Goal: Task Accomplishment & Management: Manage account settings

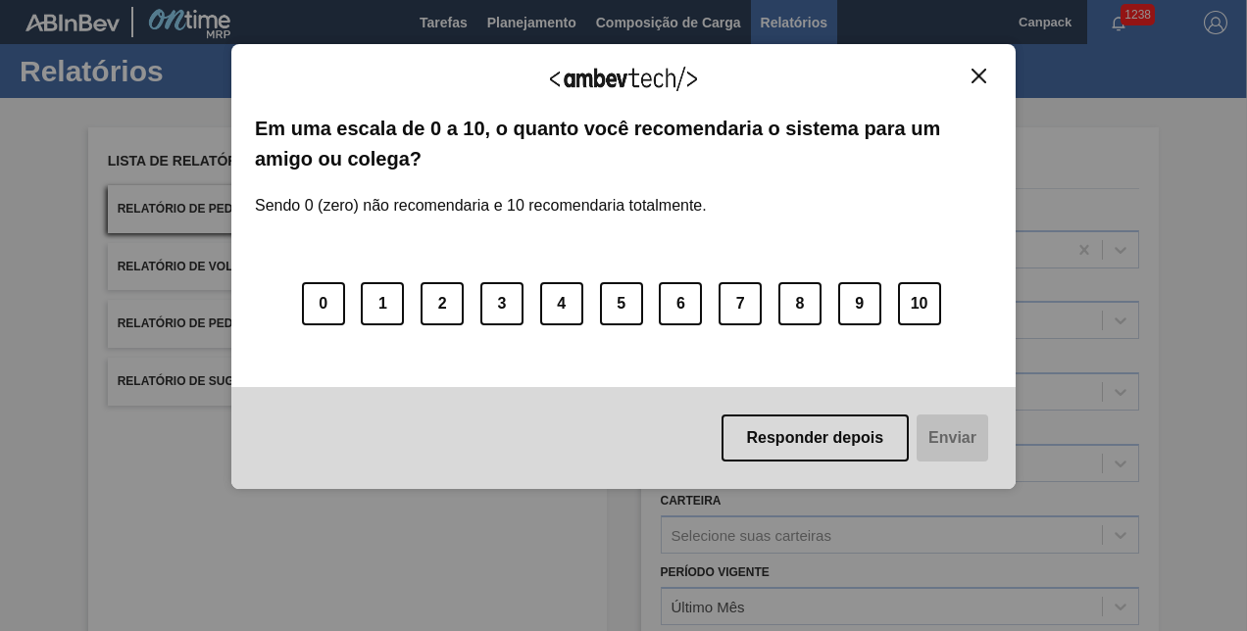
click at [984, 71] on img "Close" at bounding box center [978, 76] width 15 height 15
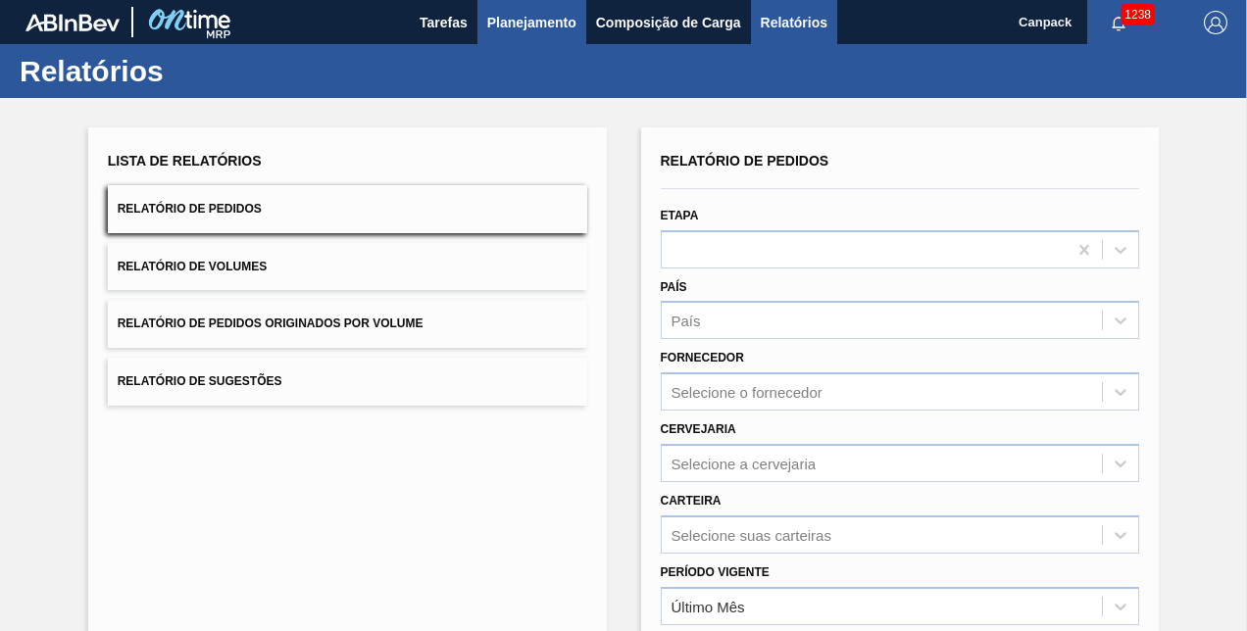
click at [527, 26] on span "Planejamento" at bounding box center [531, 23] width 89 height 24
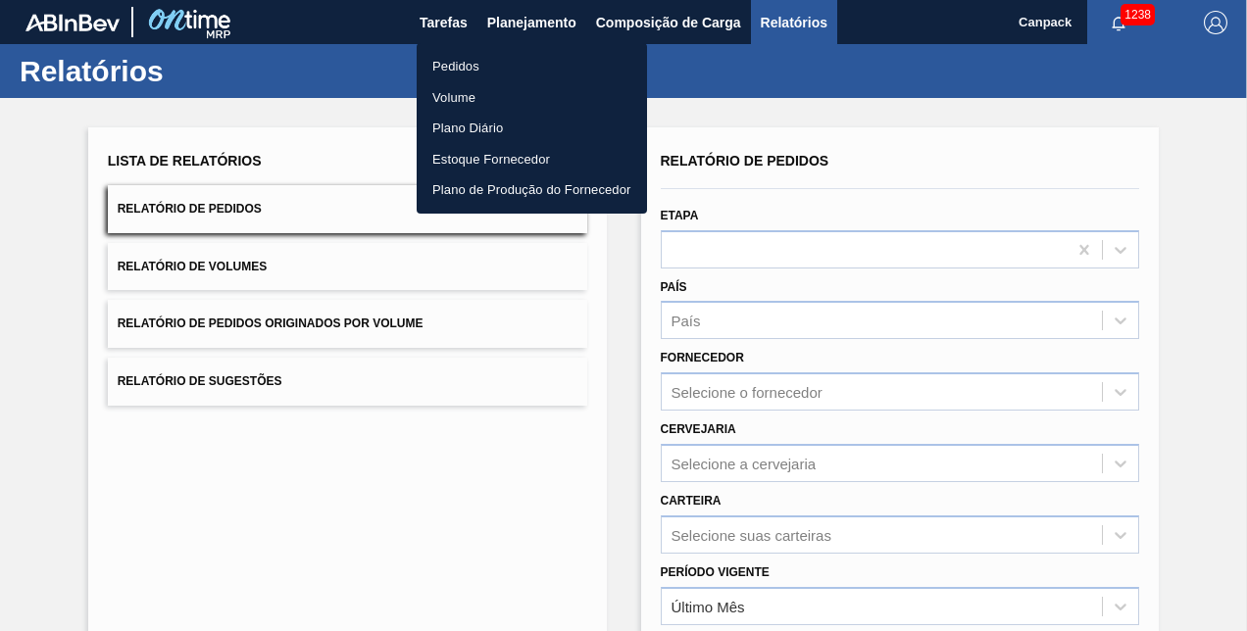
click at [498, 66] on li "Pedidos" at bounding box center [532, 66] width 230 height 31
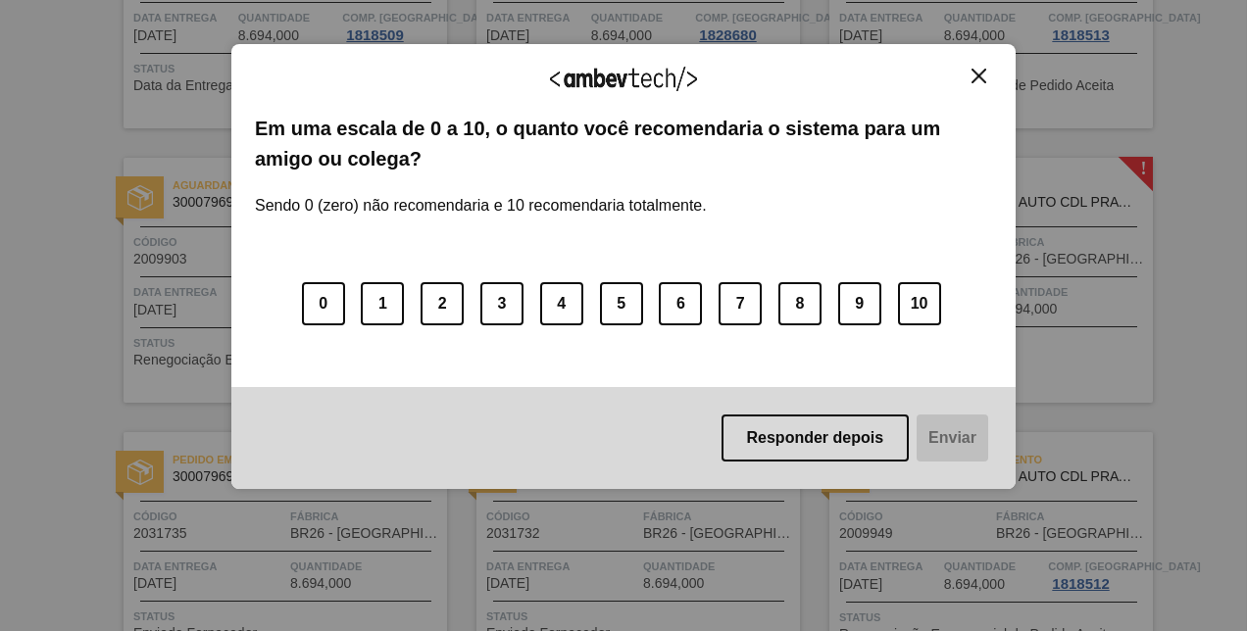
scroll to position [94, 0]
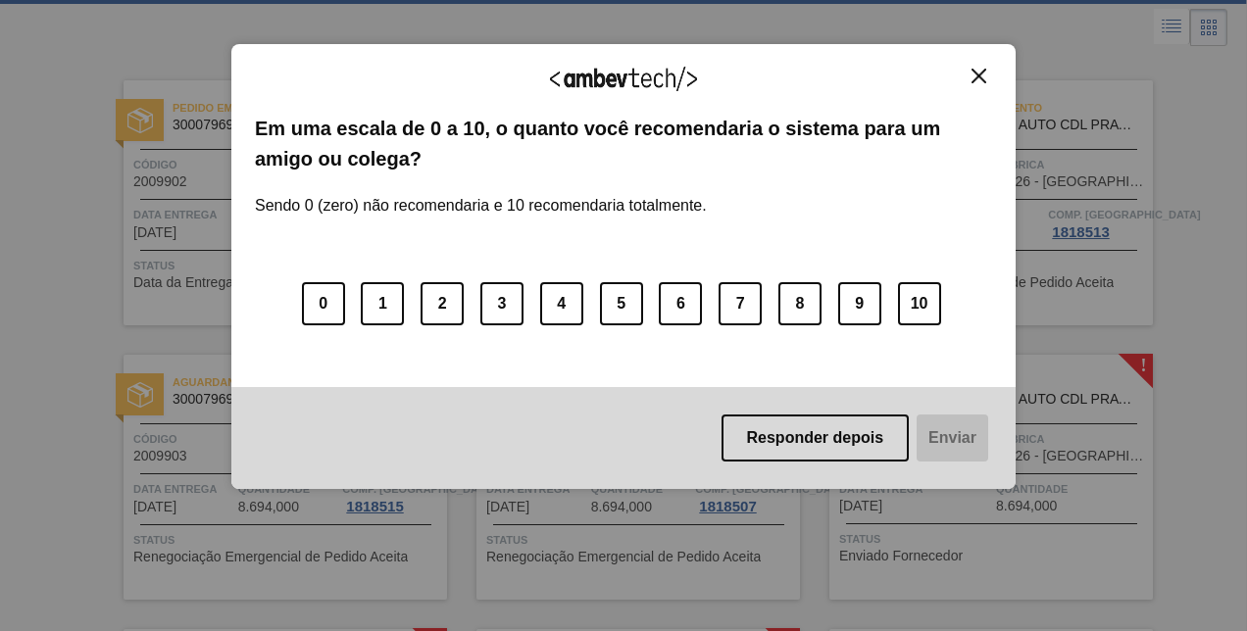
click at [972, 73] on img "Close" at bounding box center [978, 76] width 15 height 15
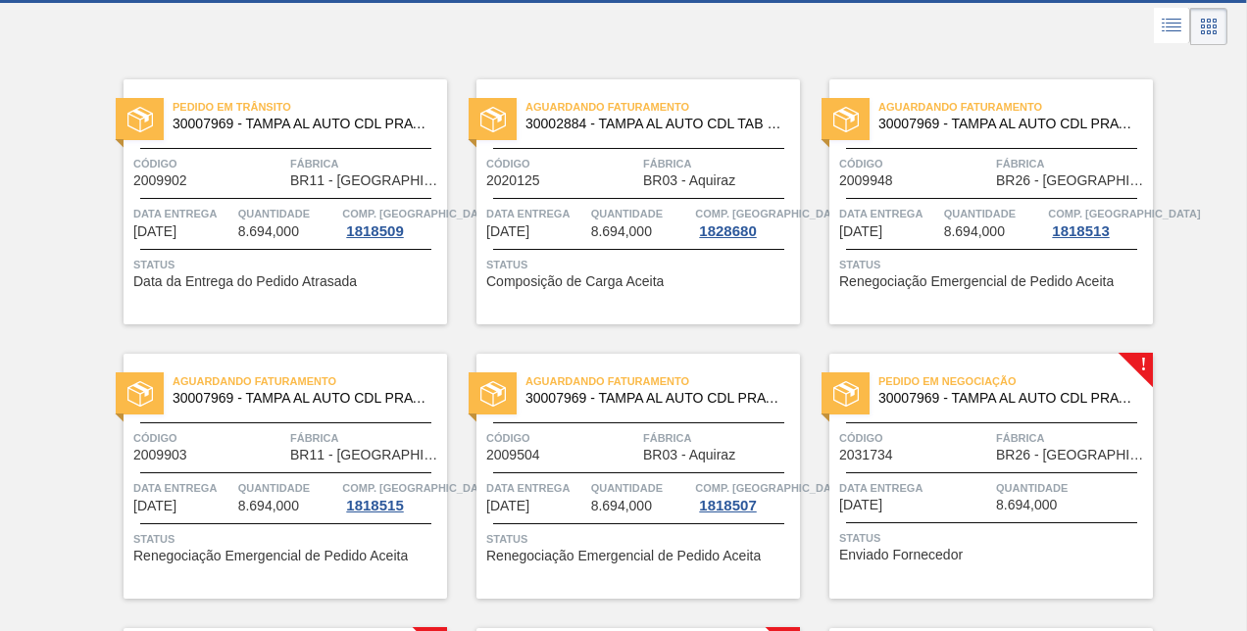
scroll to position [0, 0]
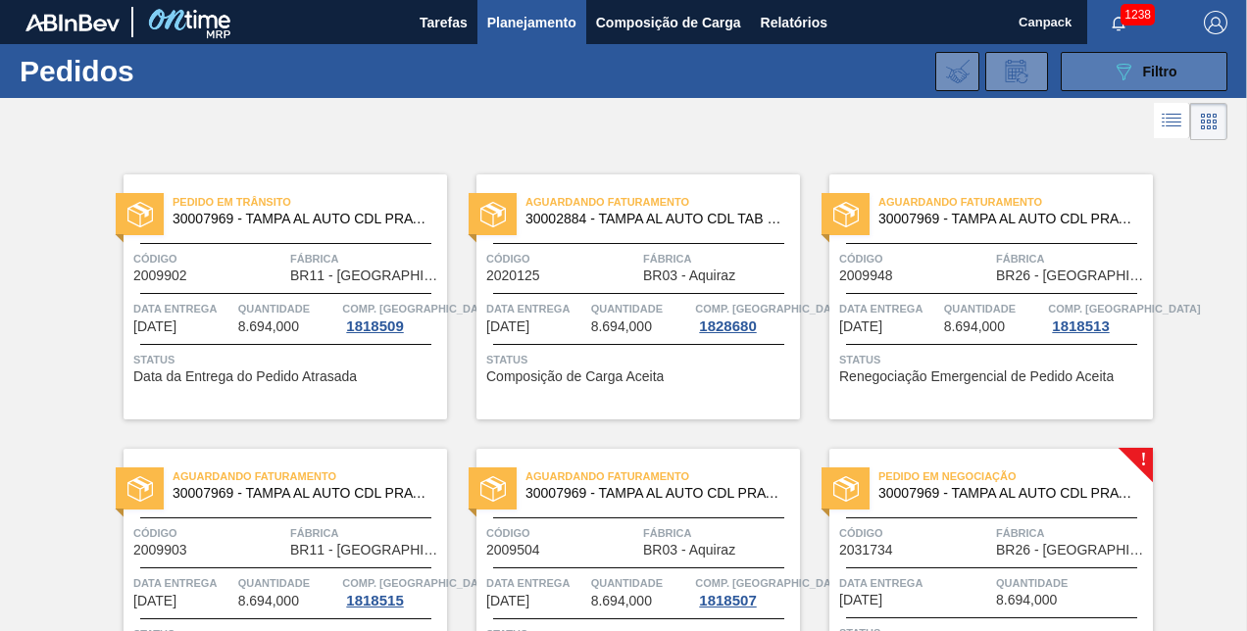
click at [1161, 86] on button "089F7B8B-B2A5-4AFE-B5C0-19BA573D28AC Filtro" at bounding box center [1143, 71] width 167 height 39
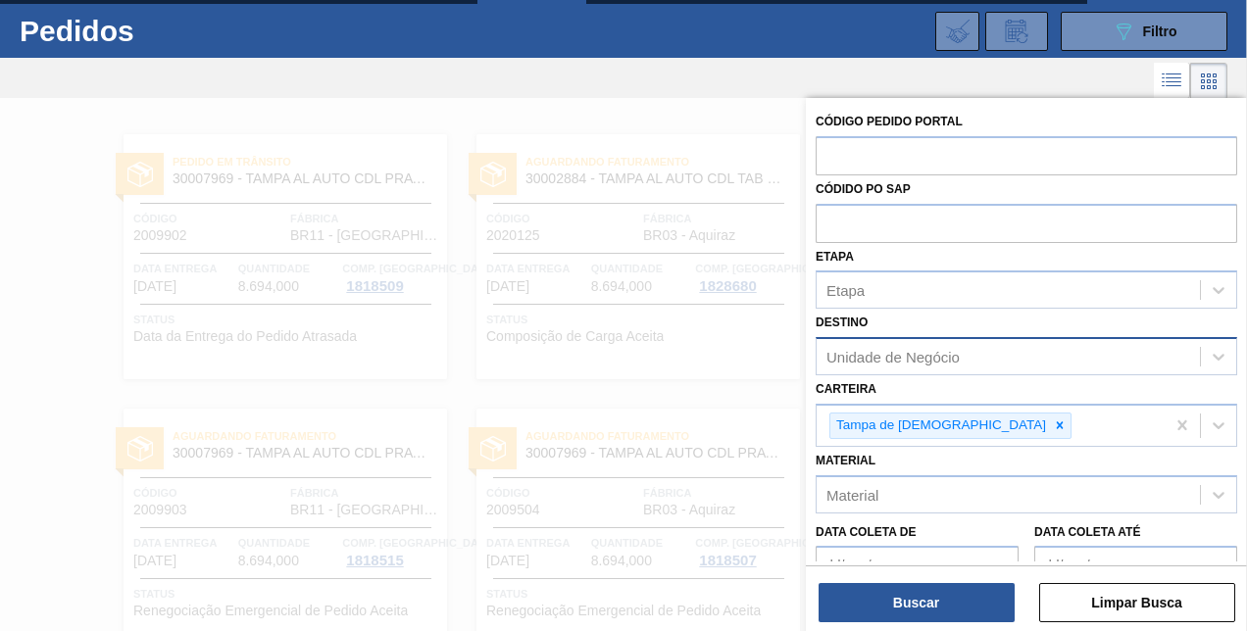
click at [923, 362] on div "Unidade de Negócio" at bounding box center [892, 357] width 133 height 17
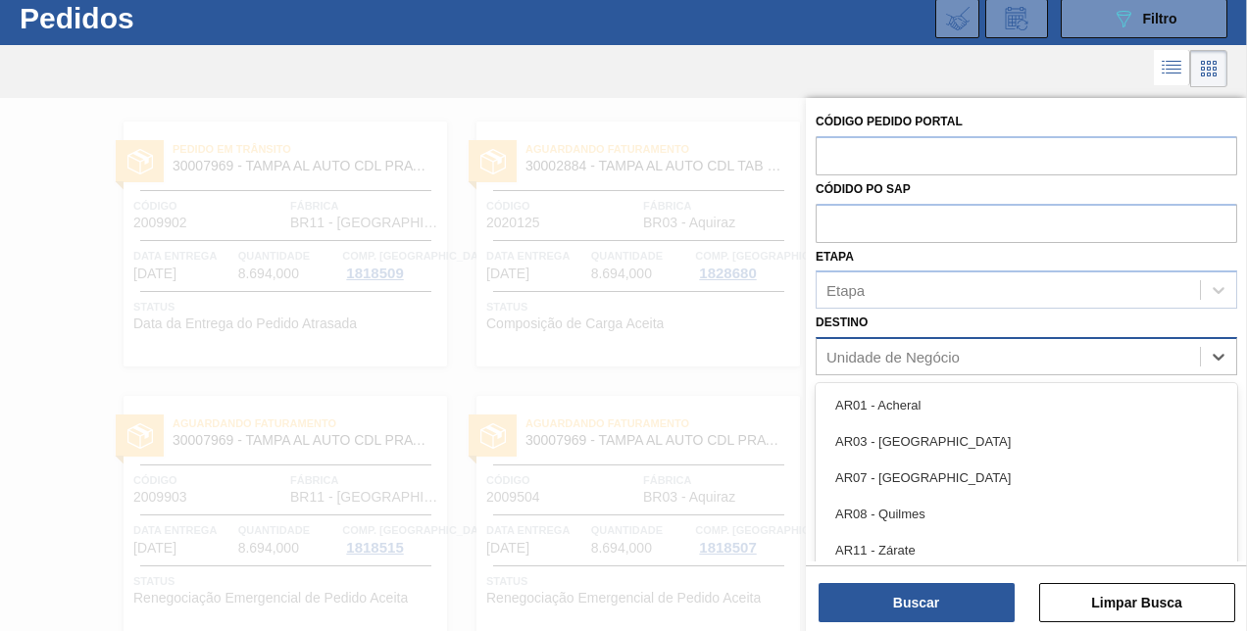
scroll to position [53, 0]
type input "ube"
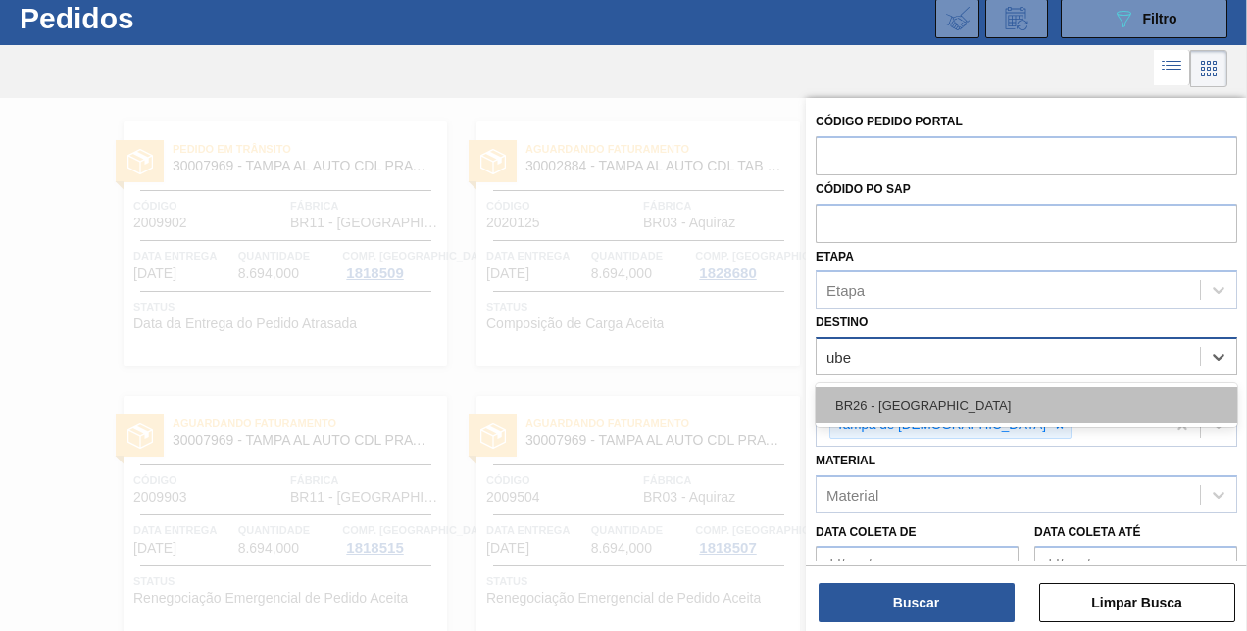
click at [949, 402] on div "BR26 - Uberlândia" at bounding box center [1025, 405] width 421 height 36
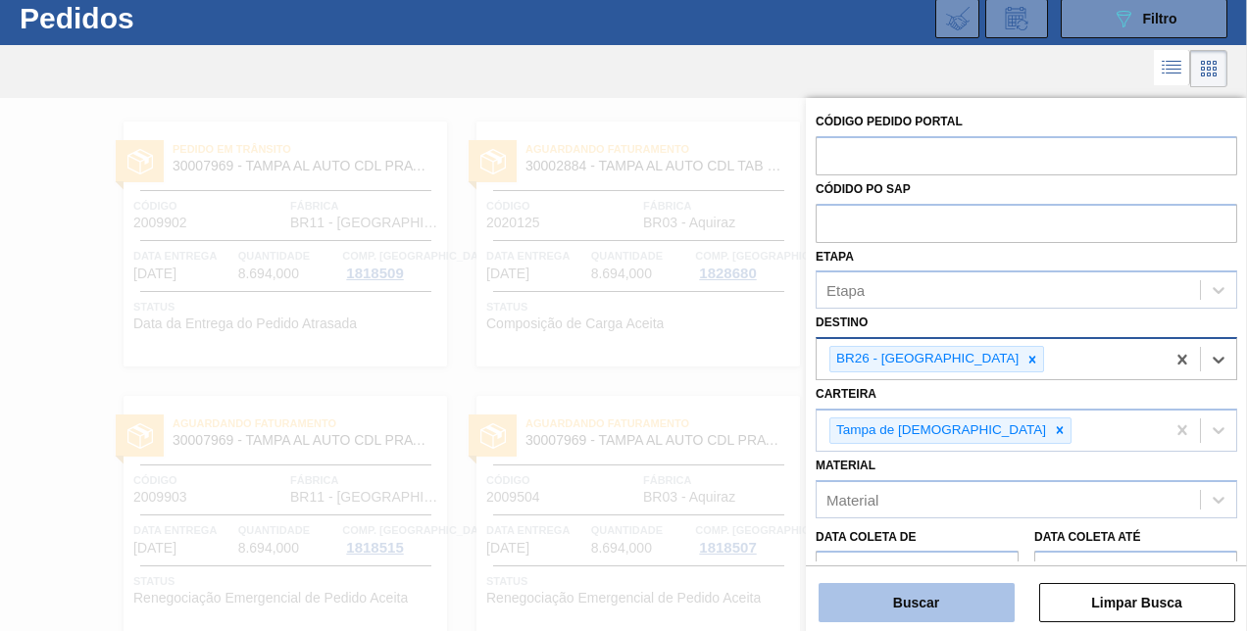
click at [957, 608] on button "Buscar" at bounding box center [916, 602] width 196 height 39
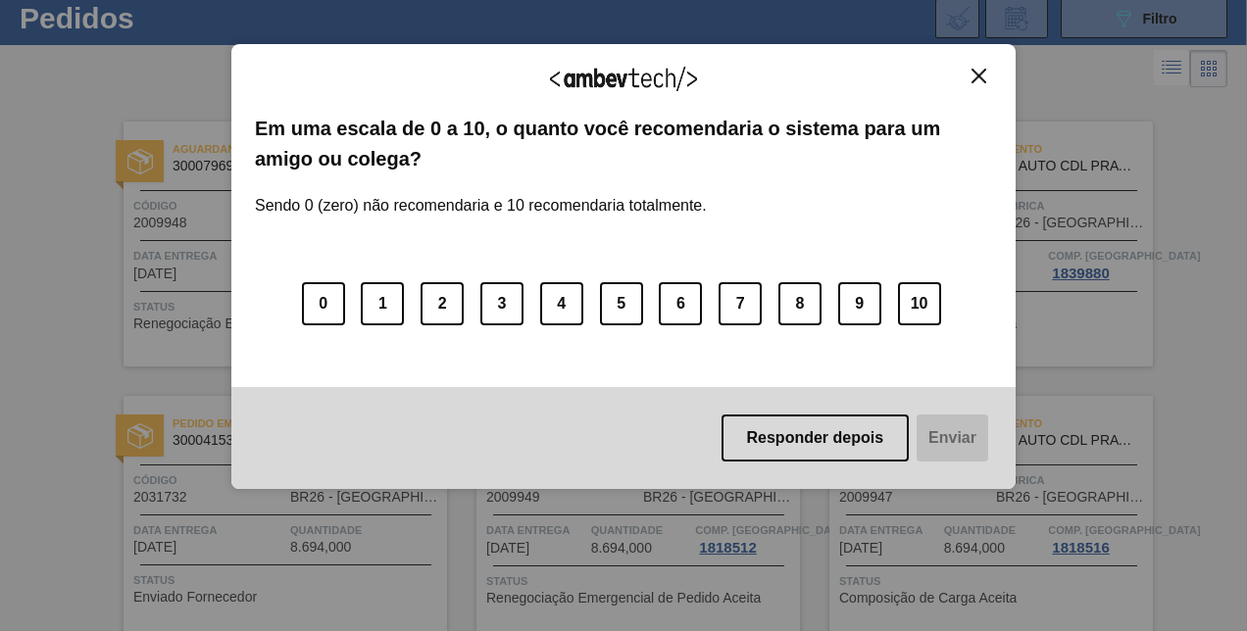
click at [974, 73] on img "Close" at bounding box center [978, 76] width 15 height 15
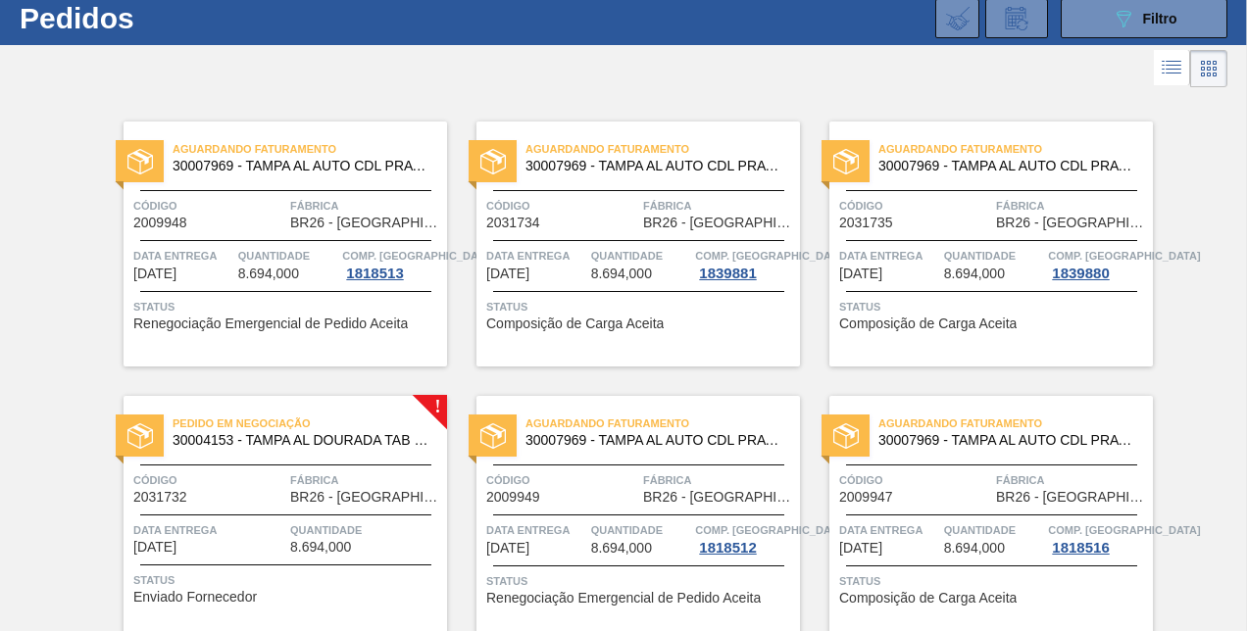
scroll to position [134, 0]
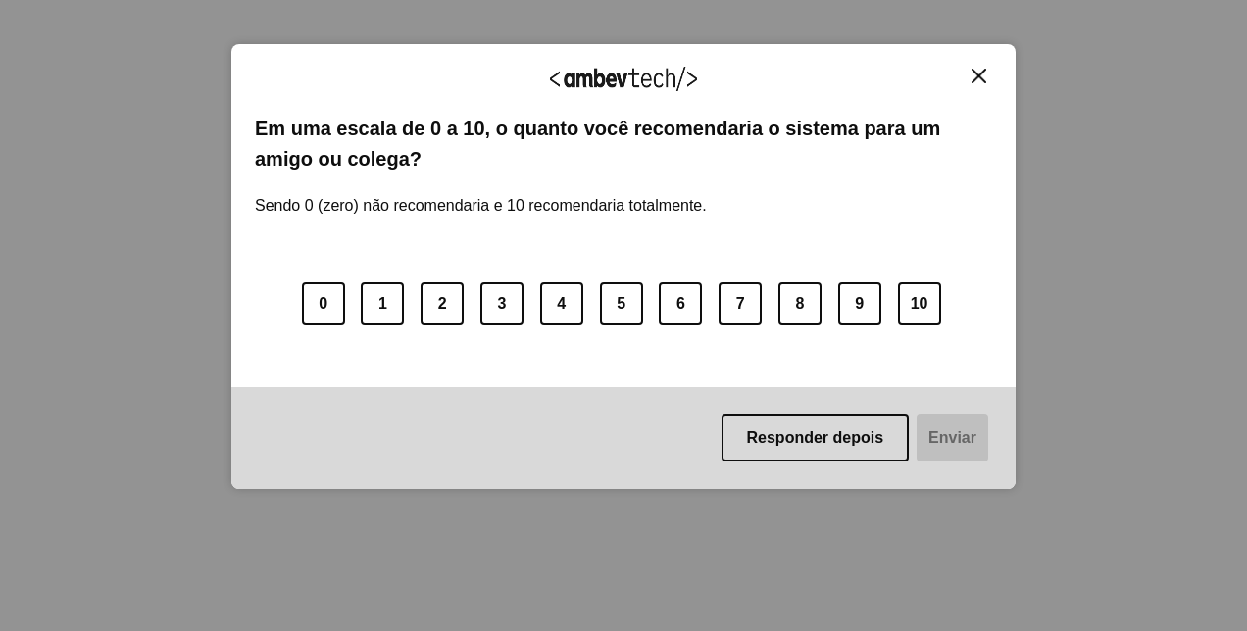
click at [977, 72] on img "Close" at bounding box center [978, 76] width 15 height 15
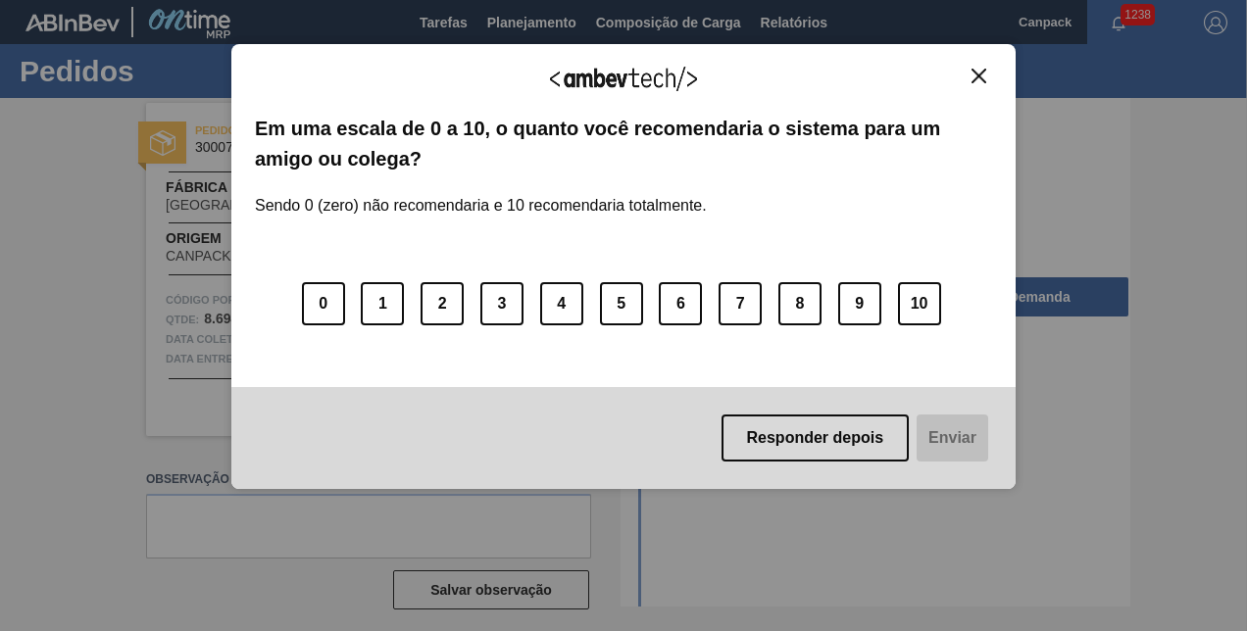
click at [976, 71] on img "Close" at bounding box center [978, 76] width 15 height 15
click at [975, 78] on img "Close" at bounding box center [978, 76] width 15 height 15
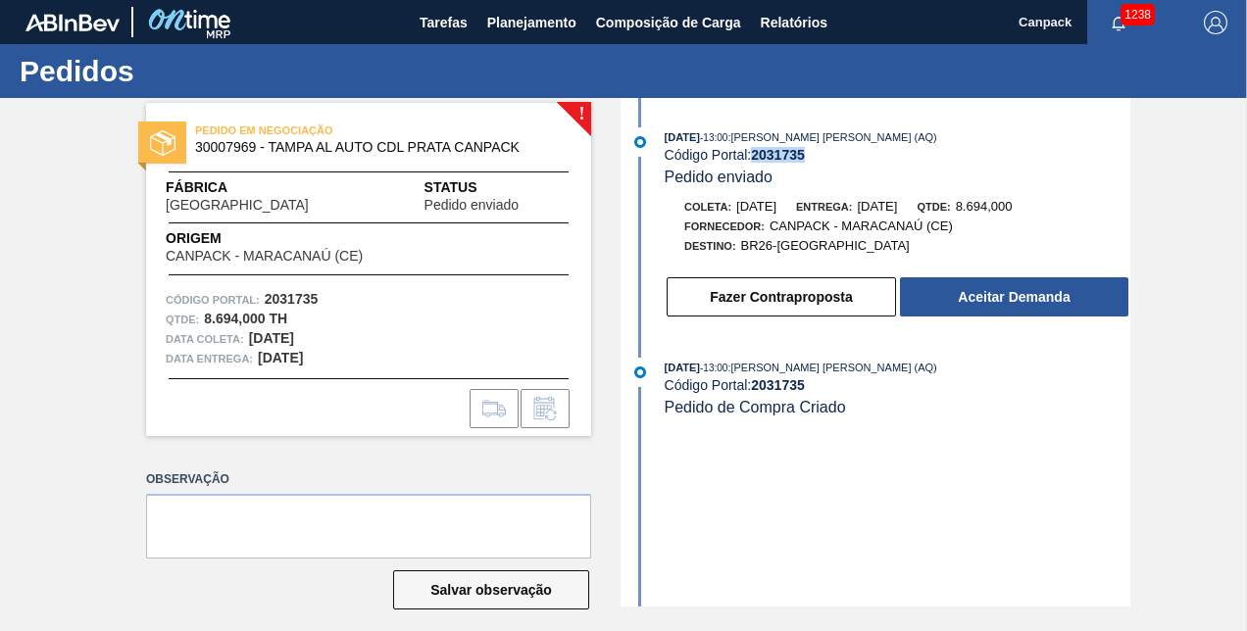
drag, startPoint x: 756, startPoint y: 161, endPoint x: 806, endPoint y: 163, distance: 50.0
click at [805, 163] on strong "2031735" at bounding box center [778, 155] width 54 height 16
copy strong "2031735"
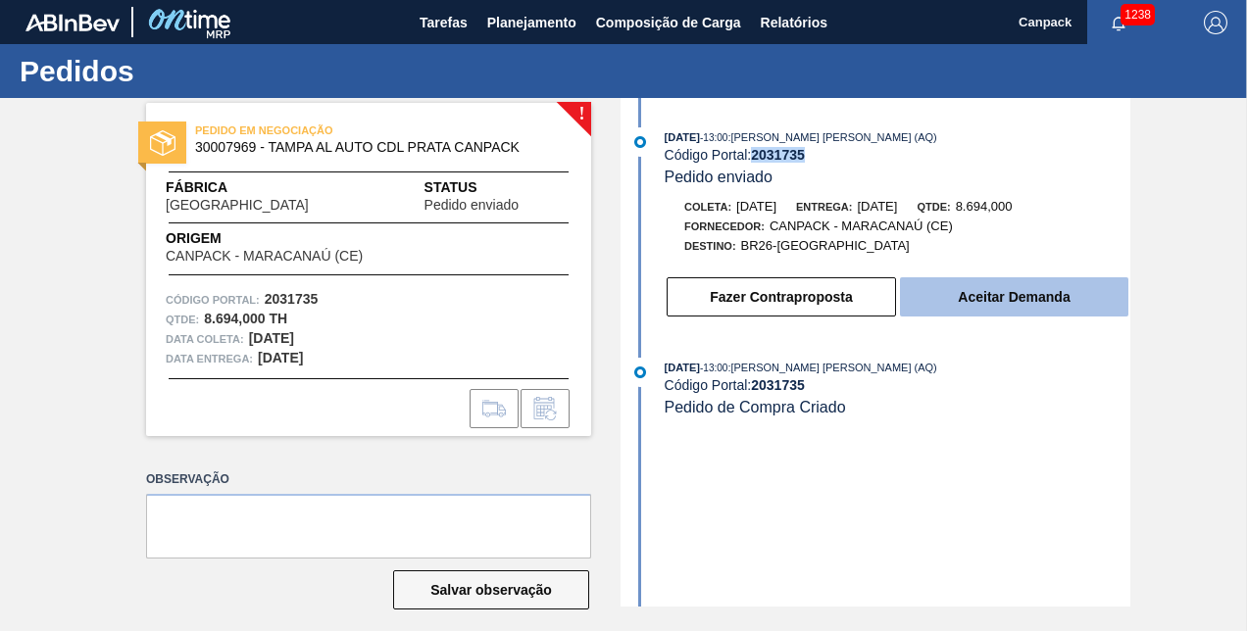
click at [991, 314] on button "Aceitar Demanda" at bounding box center [1014, 296] width 228 height 39
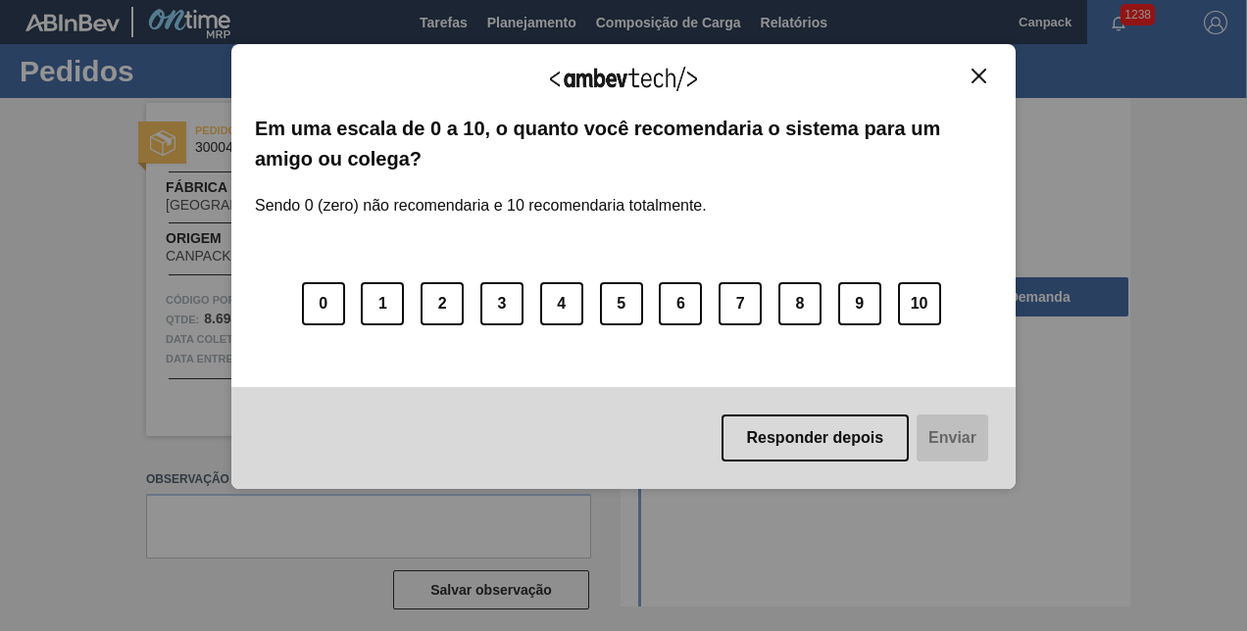
click at [986, 73] on button "Close" at bounding box center [978, 76] width 26 height 17
click at [972, 76] on img "Close" at bounding box center [978, 76] width 15 height 15
click at [978, 75] on img "Close" at bounding box center [978, 76] width 15 height 15
click at [973, 71] on img "Close" at bounding box center [978, 76] width 15 height 15
click at [973, 79] on img "Close" at bounding box center [978, 76] width 15 height 15
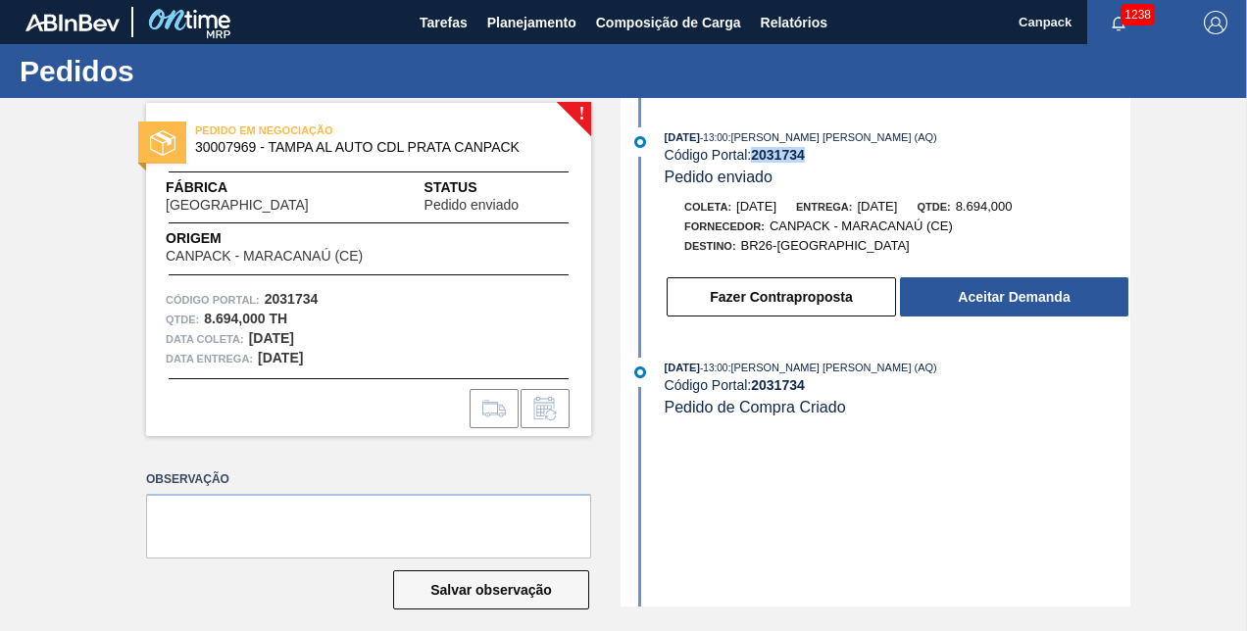
drag, startPoint x: 754, startPoint y: 155, endPoint x: 804, endPoint y: 158, distance: 50.1
click at [804, 158] on strong "2031734" at bounding box center [778, 155] width 54 height 16
copy strong "2031734"
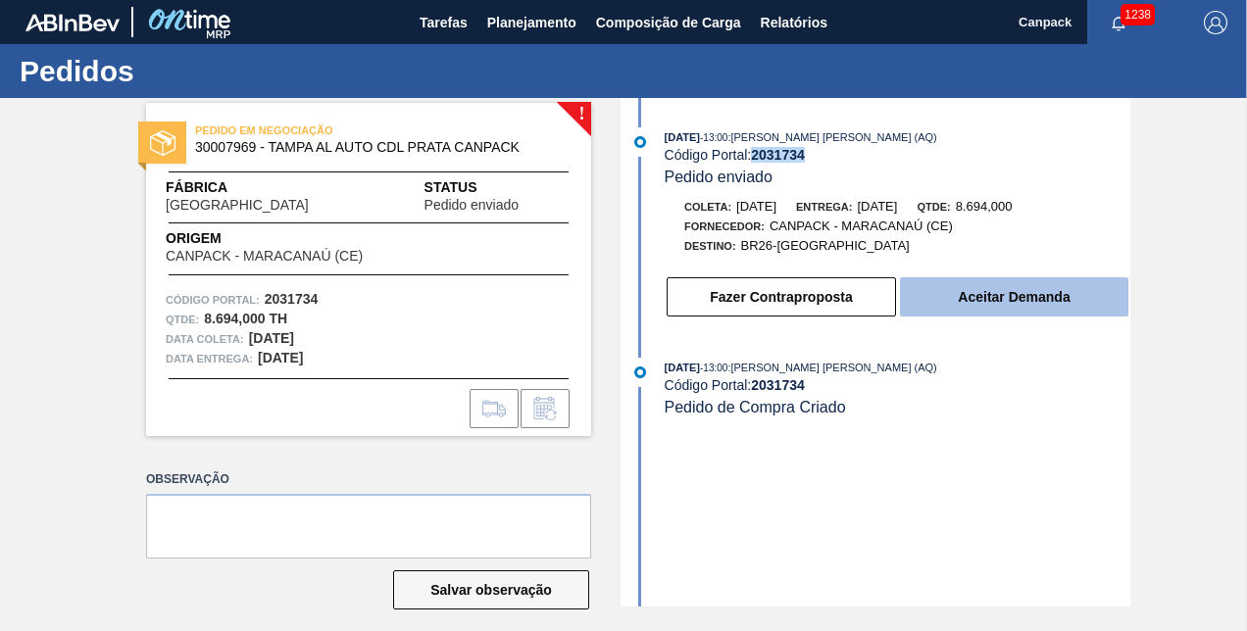
click at [976, 313] on button "Aceitar Demanda" at bounding box center [1014, 296] width 228 height 39
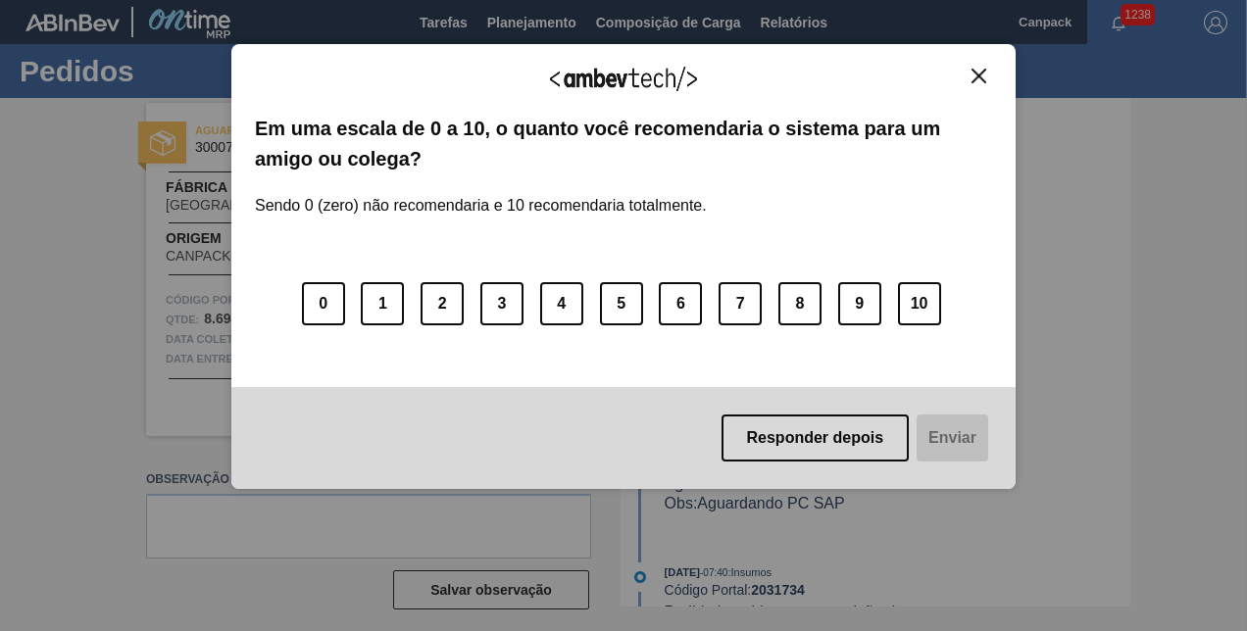
click at [978, 82] on img "Close" at bounding box center [978, 76] width 15 height 15
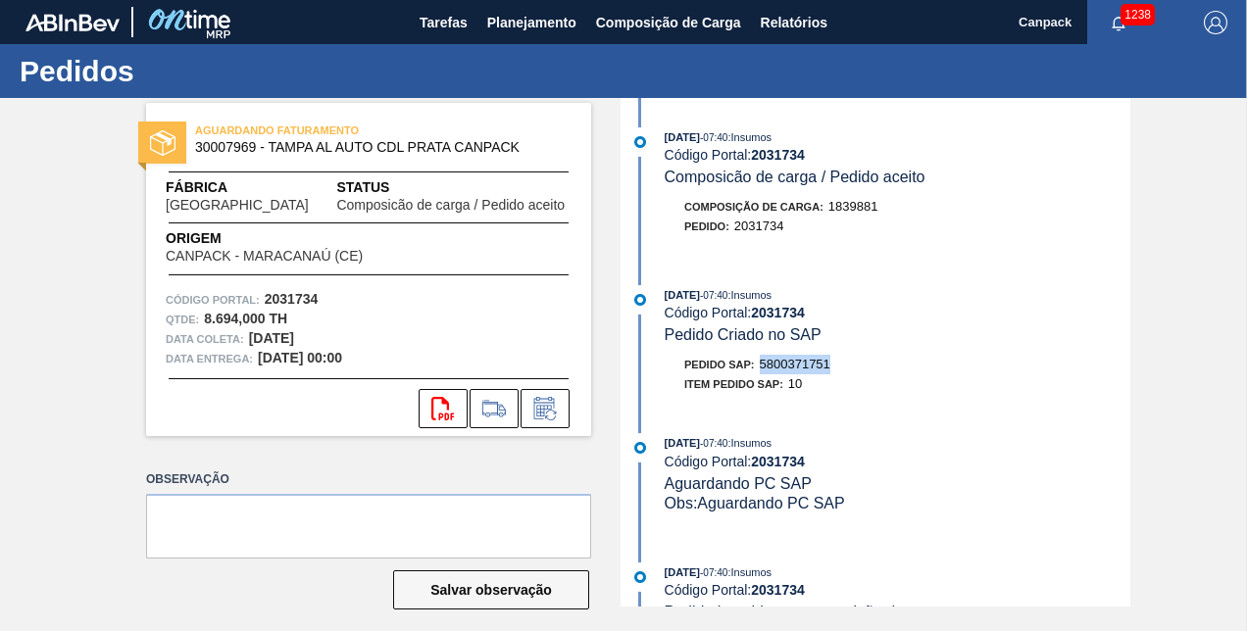
drag, startPoint x: 760, startPoint y: 367, endPoint x: 831, endPoint y: 367, distance: 70.6
click at [830, 367] on span "5800371751" at bounding box center [795, 364] width 71 height 15
copy span "5800371751"
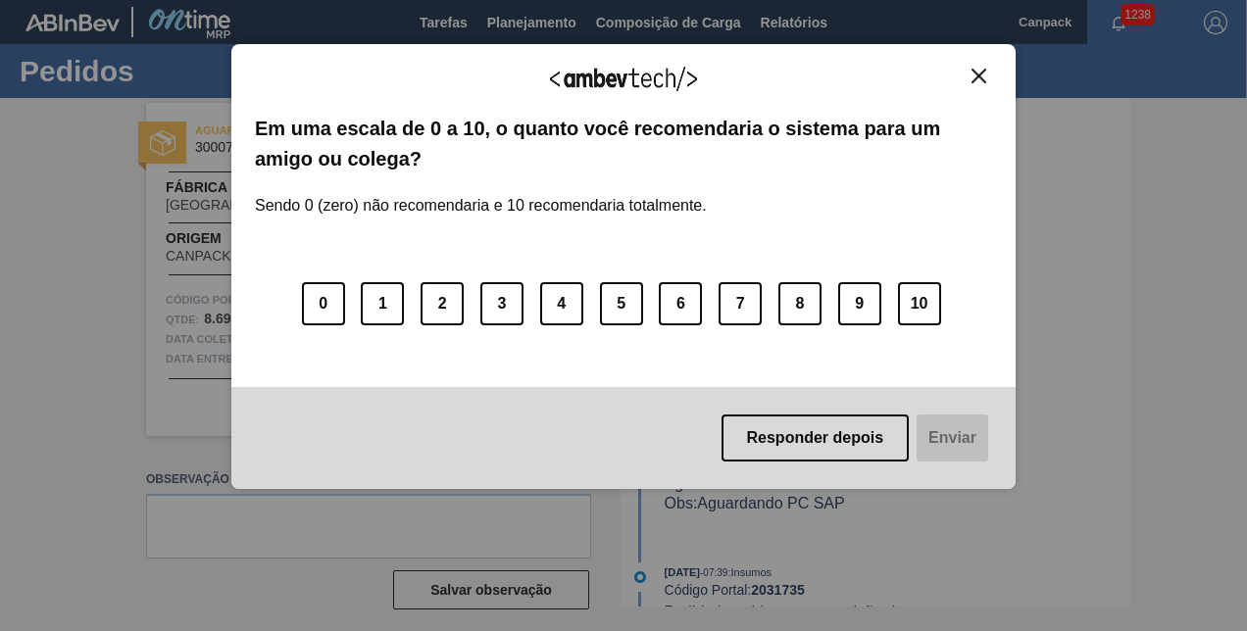
click at [979, 77] on img "Close" at bounding box center [978, 76] width 15 height 15
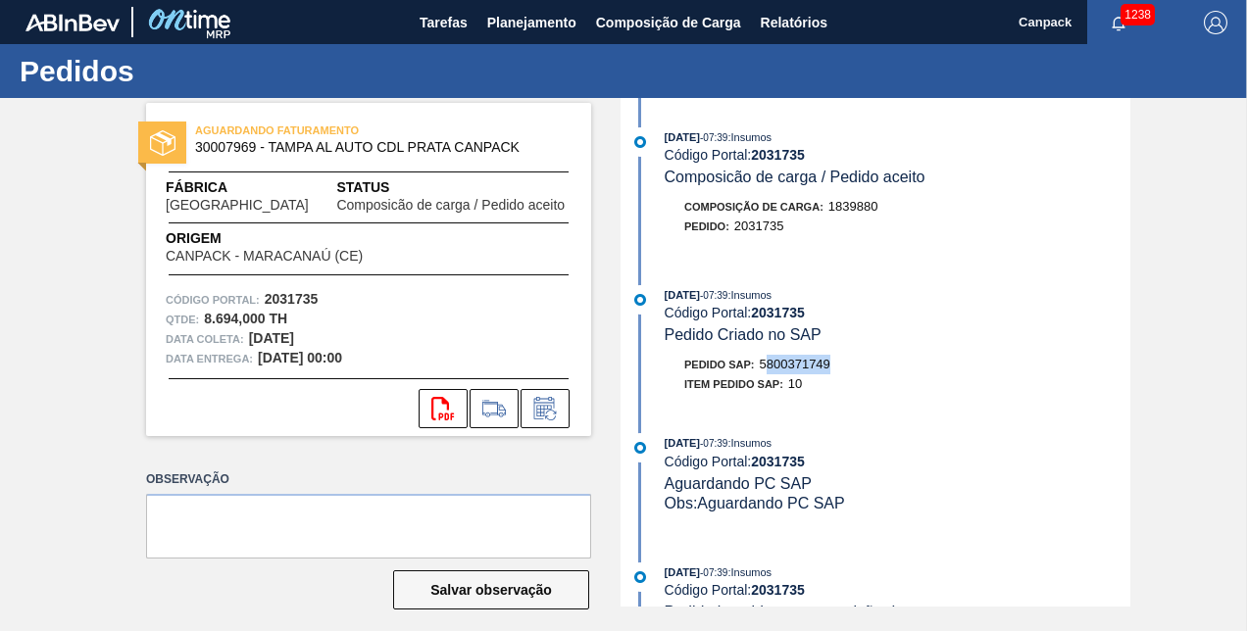
drag, startPoint x: 764, startPoint y: 367, endPoint x: 845, endPoint y: 365, distance: 80.4
click at [845, 365] on div "Pedido SAP: 5800371749" at bounding box center [897, 365] width 466 height 20
copy span "5800371749"
